Goal: Information Seeking & Learning: Check status

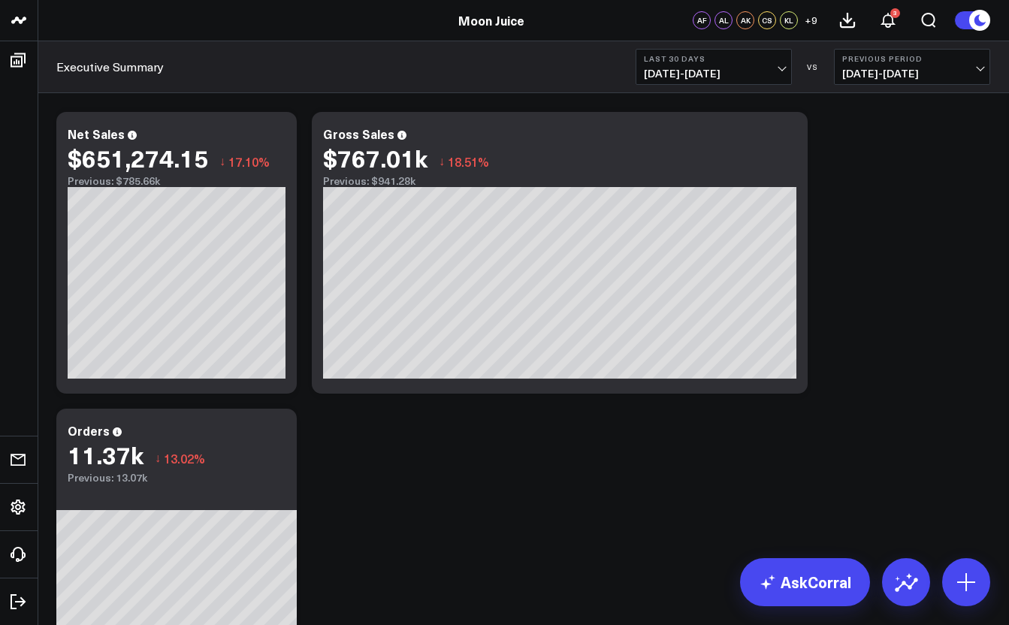
click at [757, 69] on span "07/12/25 - 08/10/25" at bounding box center [714, 74] width 140 height 12
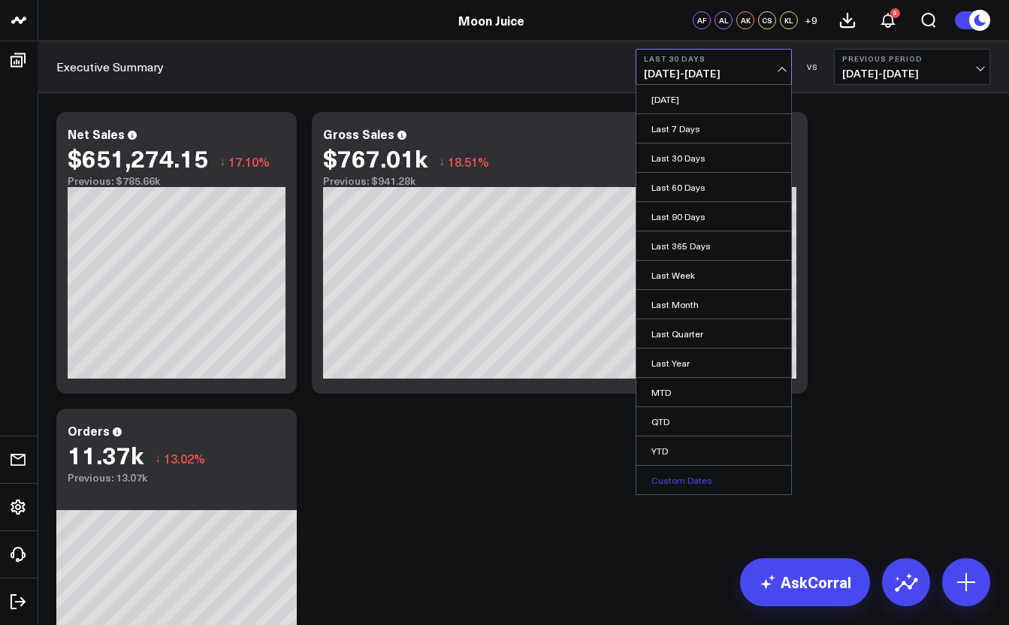
click at [660, 479] on link "Custom Dates" at bounding box center [714, 480] width 155 height 29
select select "7"
select select "2025"
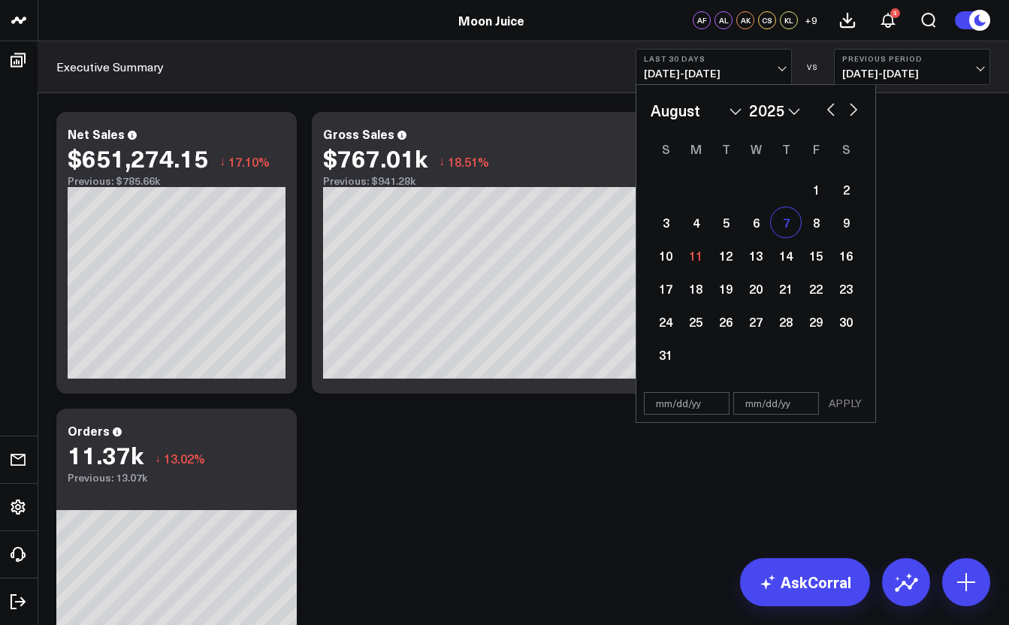
click at [784, 229] on div "7" at bounding box center [786, 222] width 30 height 30
type input "[DATE]"
select select "7"
select select "2025"
click at [666, 258] on div "10" at bounding box center [666, 256] width 30 height 30
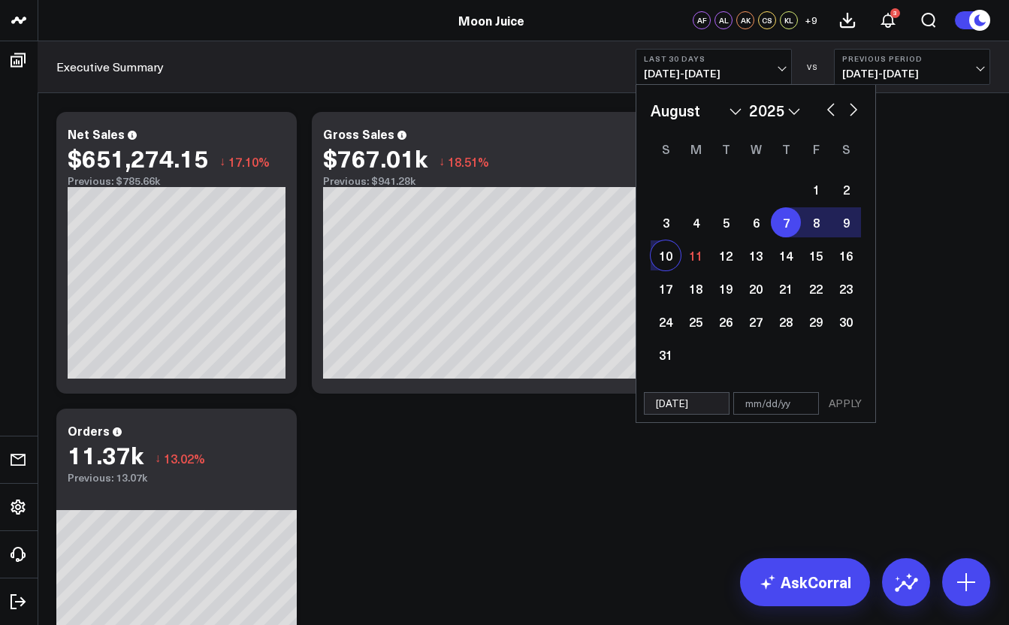
select select "7"
select select "2025"
type input "[DATE]"
click at [857, 410] on button "APPLY" at bounding box center [845, 403] width 45 height 23
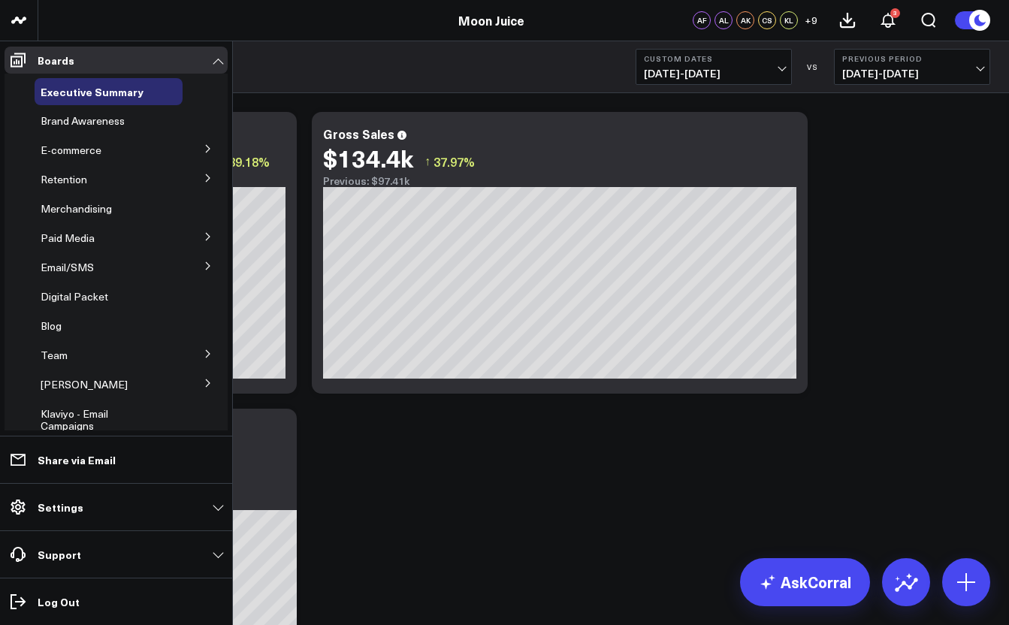
click at [204, 269] on icon at bounding box center [208, 266] width 9 height 9
click at [128, 322] on span "Email Performance" at bounding box center [95, 321] width 91 height 14
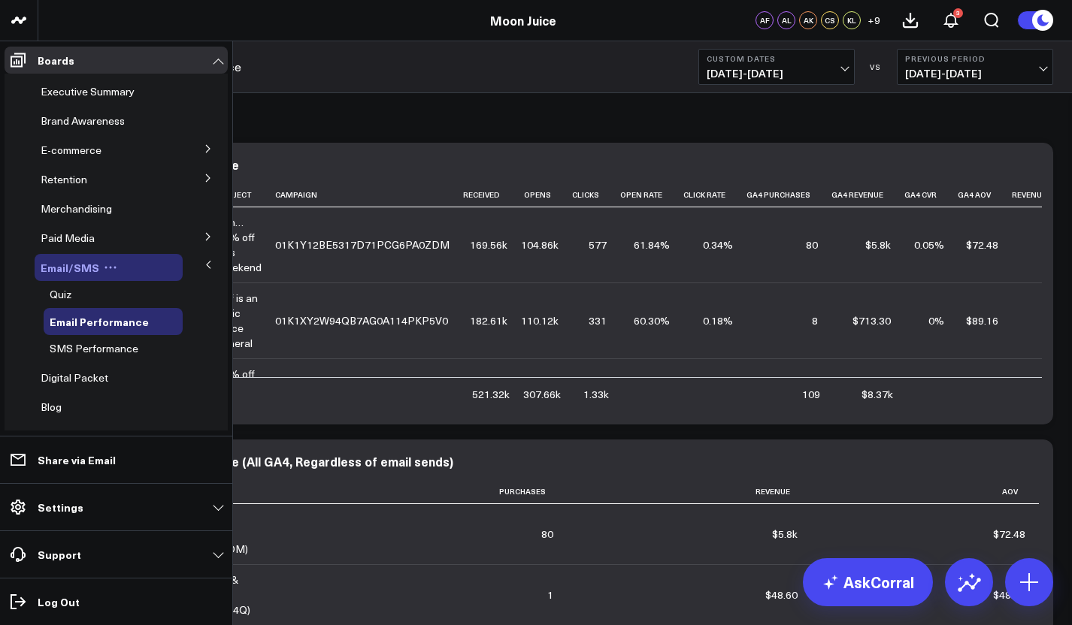
click at [77, 265] on span "Email/SMS" at bounding box center [70, 267] width 59 height 15
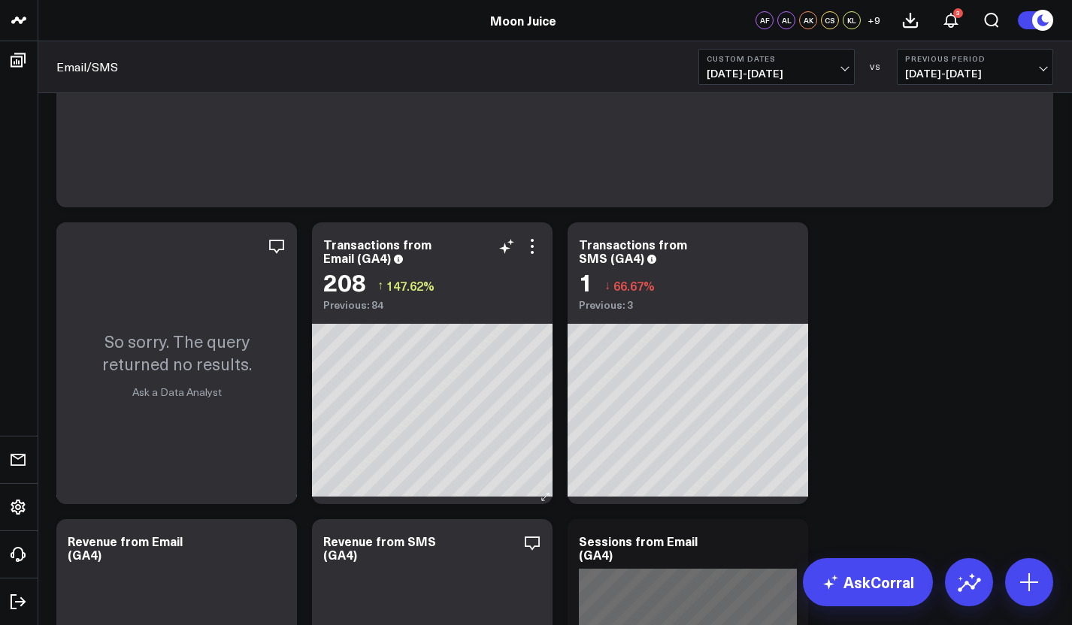
scroll to position [854, 0]
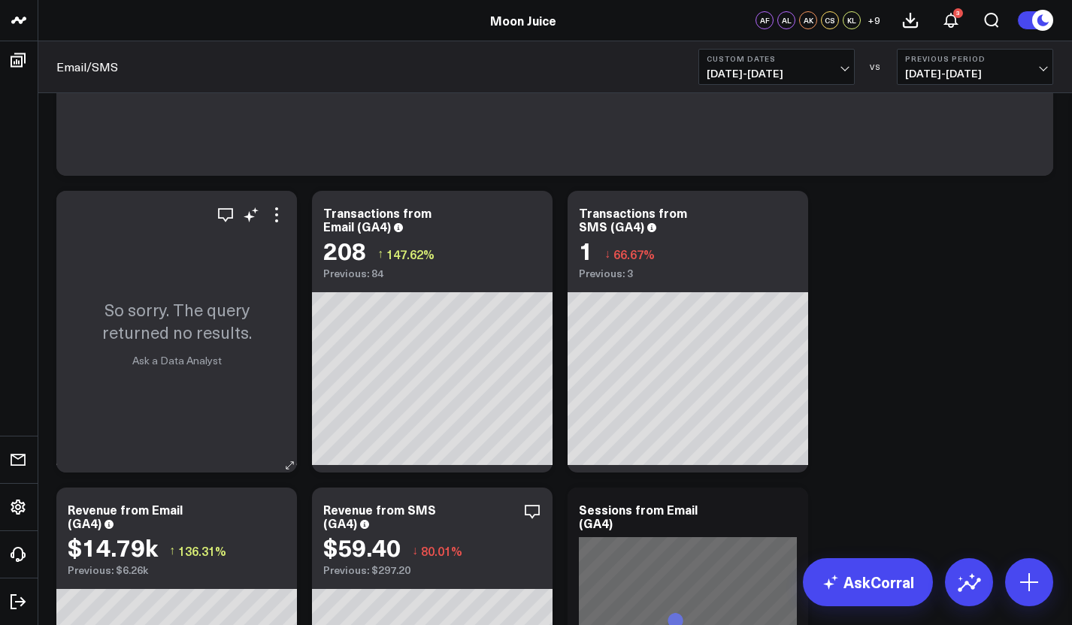
click at [202, 274] on div "So sorry. The query returned no results. Ask a Data Analyst" at bounding box center [176, 332] width 241 height 282
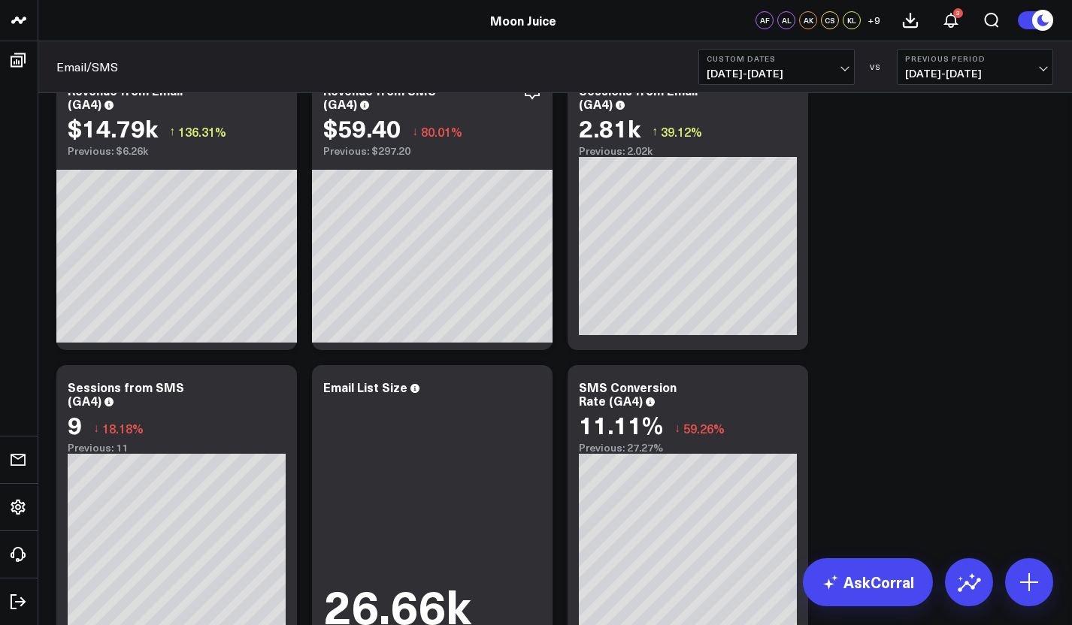
scroll to position [1253, 0]
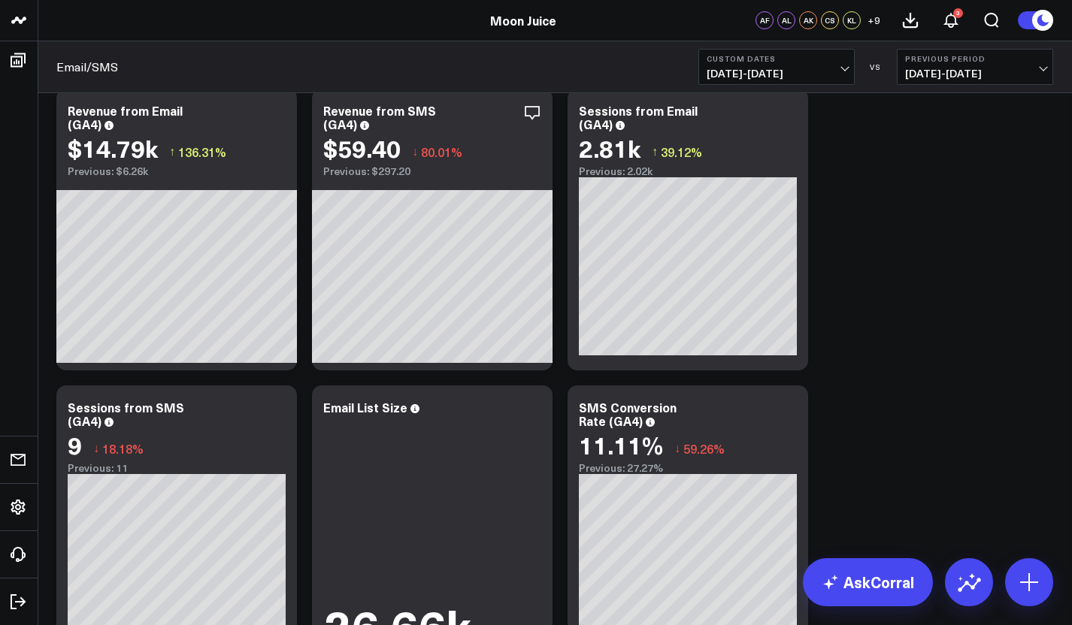
click at [725, 69] on span "[DATE] - [DATE]" at bounding box center [777, 74] width 140 height 12
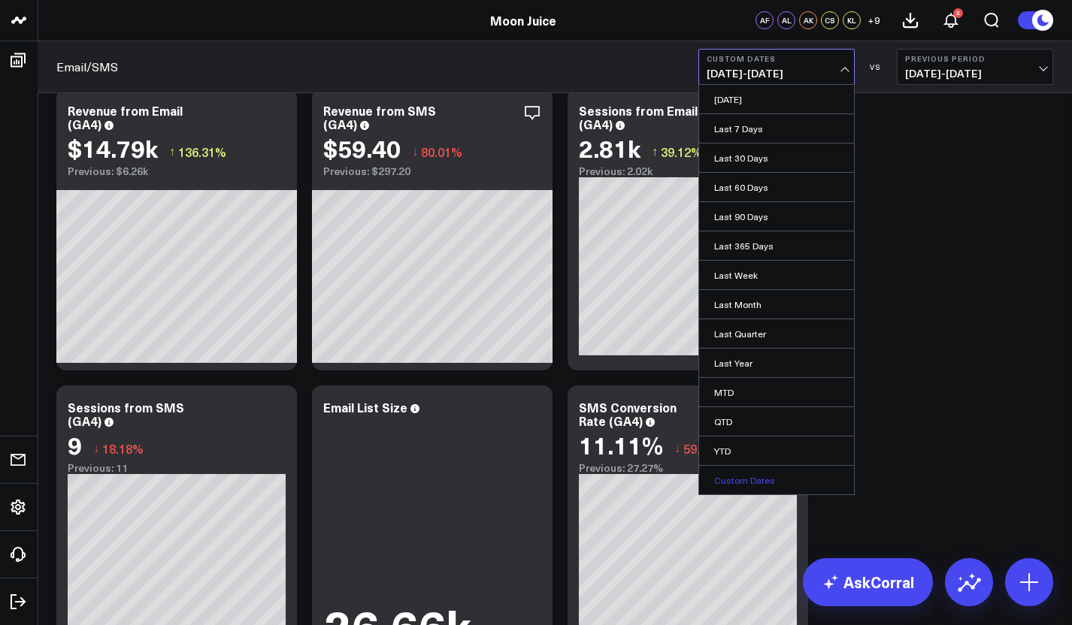
click at [728, 484] on link "Custom Dates" at bounding box center [776, 480] width 155 height 29
select select "7"
select select "2025"
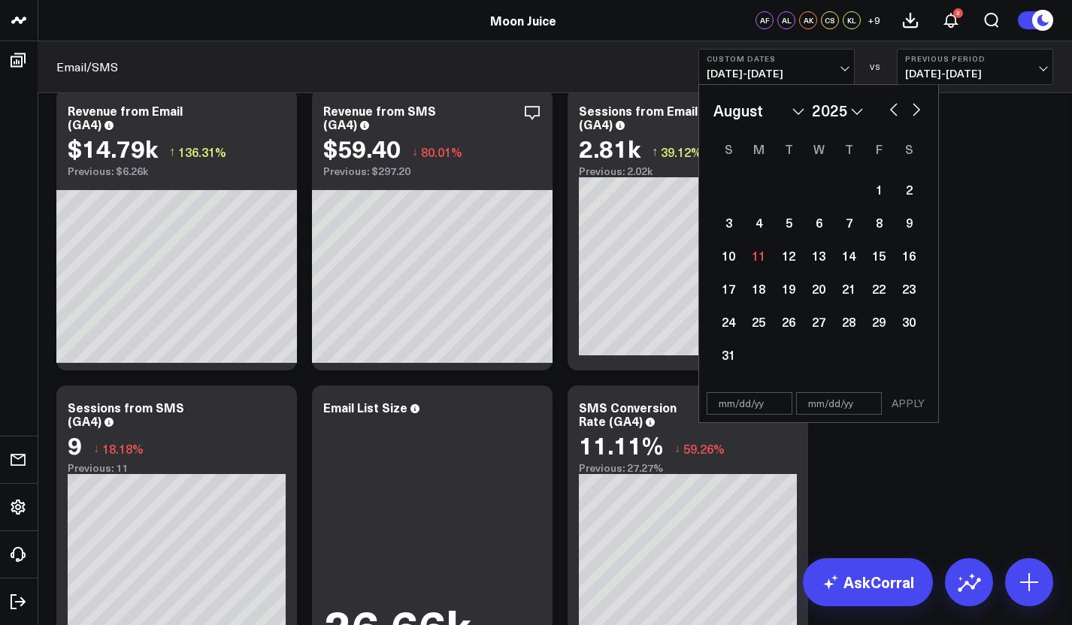
click at [885, 114] on div "January February March April May June July August September October November [D…" at bounding box center [818, 110] width 210 height 23
click at [894, 113] on button "button" at bounding box center [893, 108] width 15 height 18
select select "6"
select select "2025"
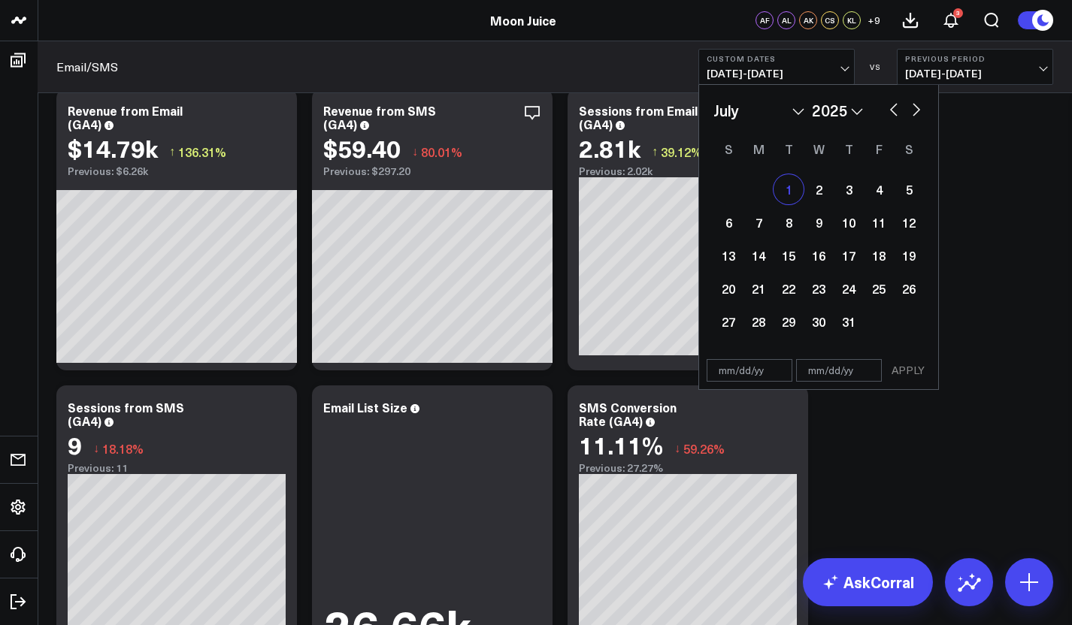
click at [785, 181] on div "1" at bounding box center [788, 189] width 30 height 30
type input "[DATE]"
select select "6"
select select "2025"
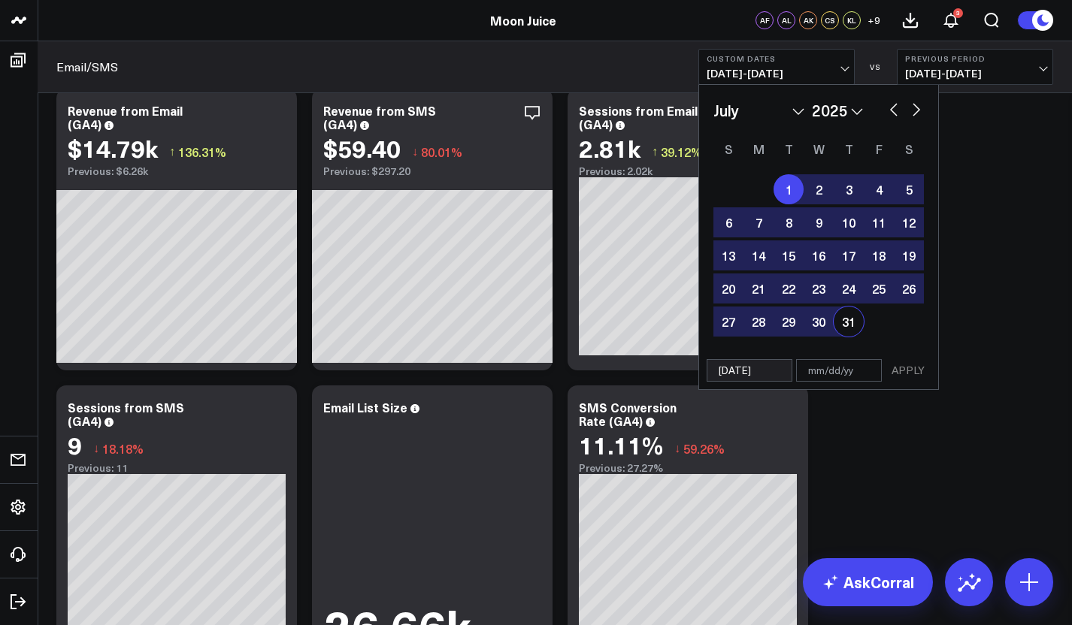
click at [852, 325] on div "31" at bounding box center [849, 322] width 30 height 30
type input "[DATE]"
select select "6"
select select "2025"
click at [908, 375] on button "APPLY" at bounding box center [907, 370] width 45 height 23
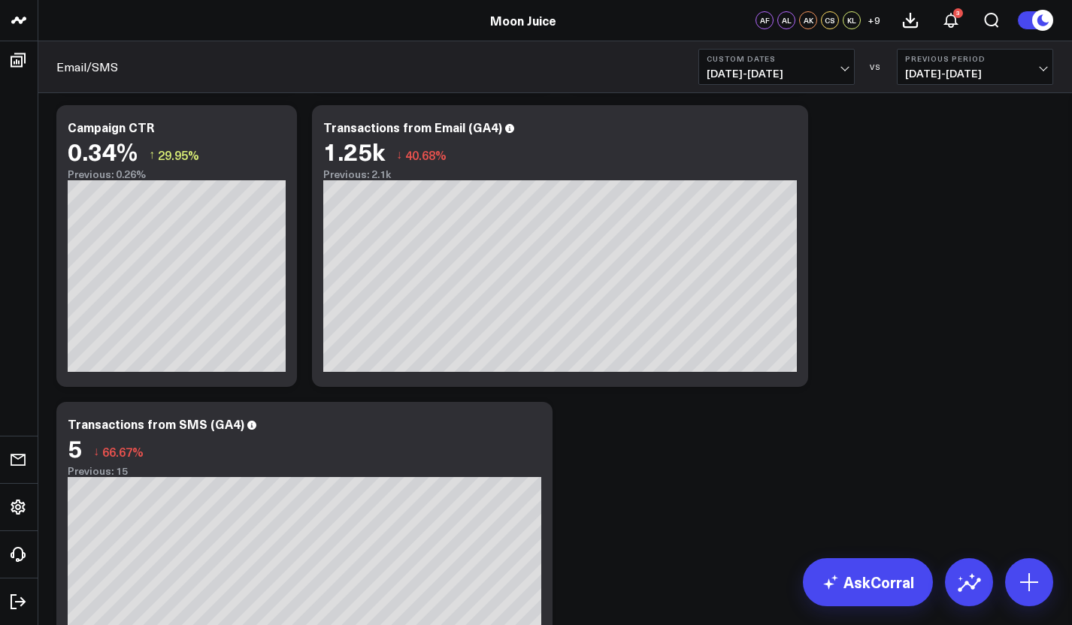
scroll to position [1842, 0]
